Goal: Task Accomplishment & Management: Complete application form

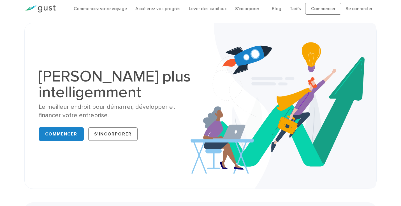
scroll to position [6, 0]
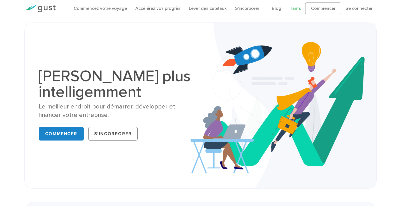
click at [298, 9] on font "Tarifs" at bounding box center [295, 8] width 11 height 5
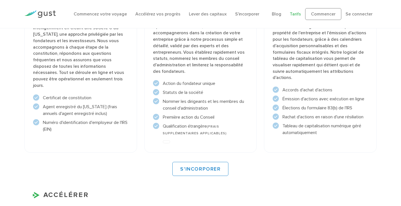
scroll to position [453, 0]
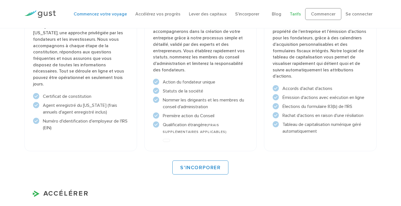
click at [107, 13] on font "Commencez votre voyage" at bounding box center [100, 13] width 53 height 5
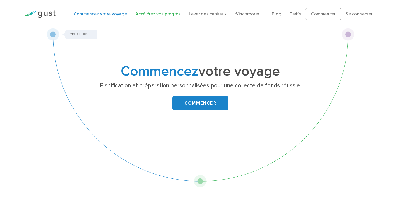
click at [167, 15] on font "Accélérez vos progrès" at bounding box center [158, 13] width 45 height 5
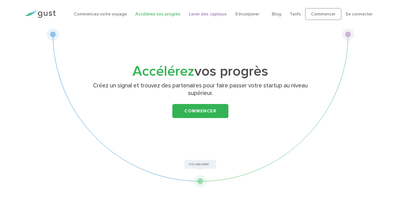
click at [203, 16] on font "Lever des capitaux" at bounding box center [208, 13] width 38 height 5
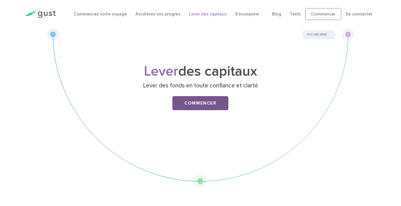
click at [204, 104] on font "Commencer" at bounding box center [201, 103] width 32 height 6
